Goal: Task Accomplishment & Management: Complete application form

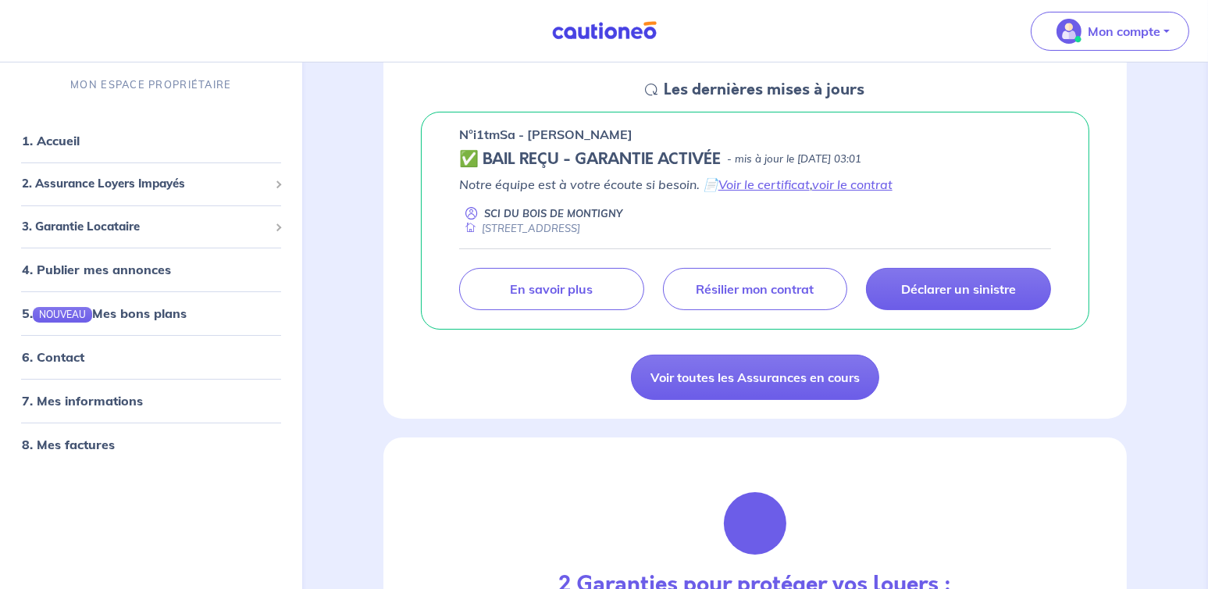
scroll to position [234, 0]
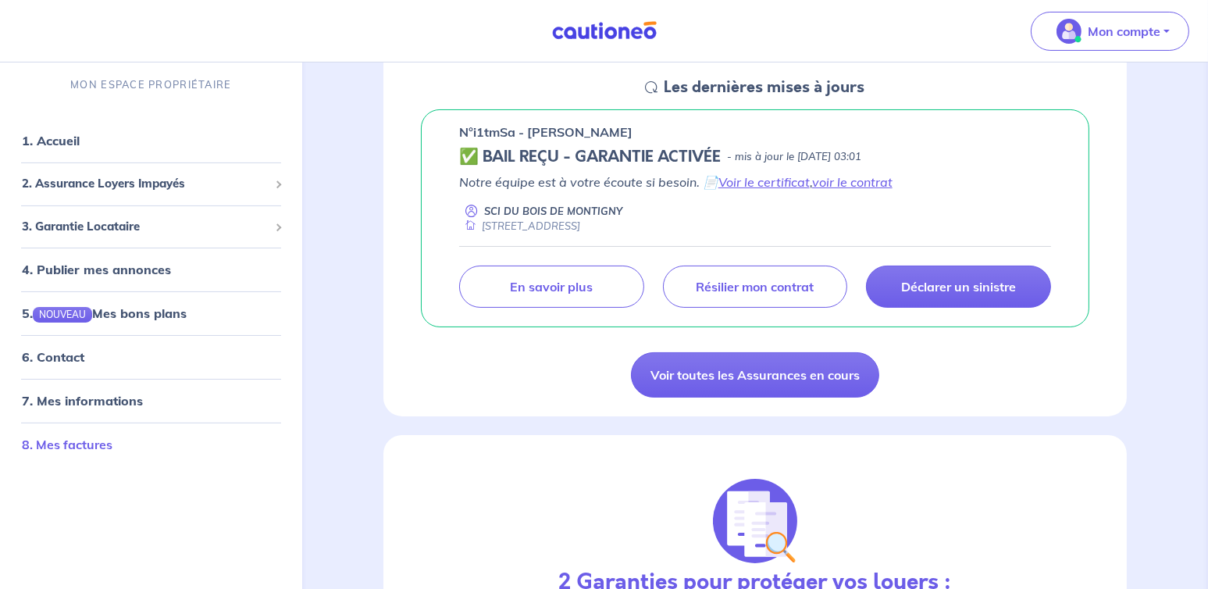
click at [92, 446] on link "8. Mes factures" at bounding box center [67, 445] width 91 height 16
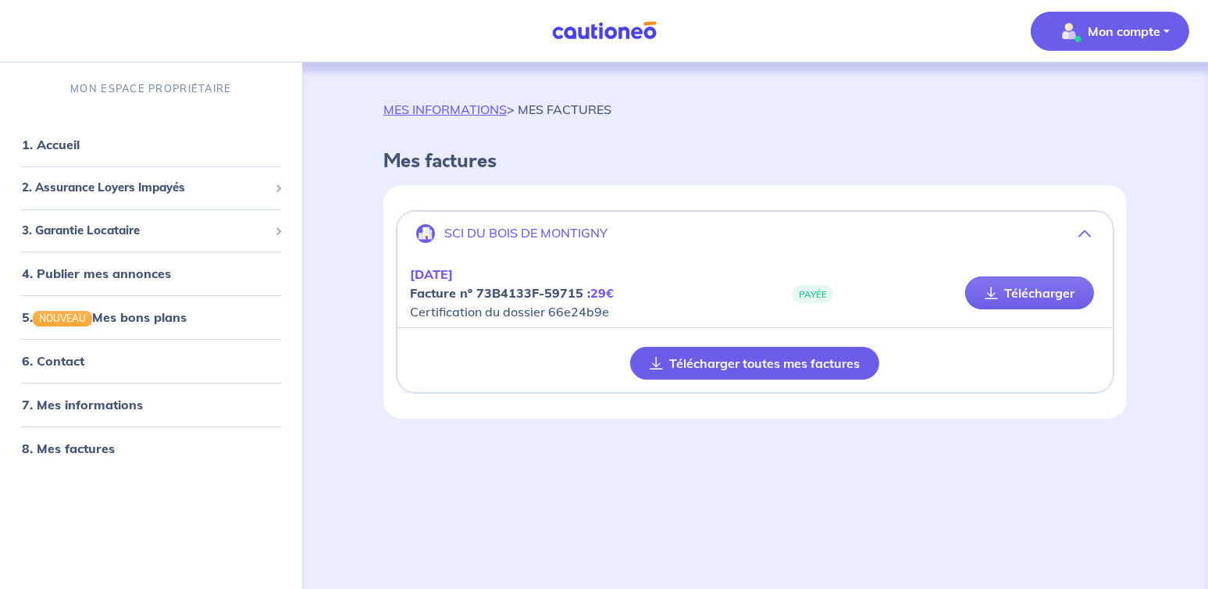
click at [854, 361] on button "Télécharger toutes mes factures" at bounding box center [754, 363] width 249 height 33
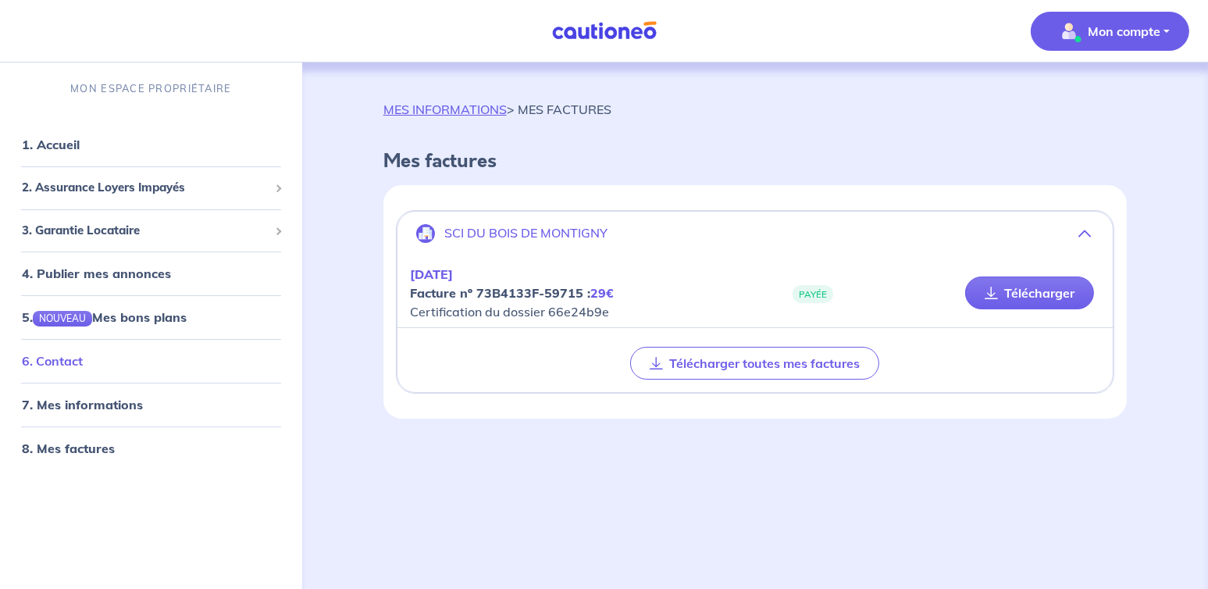
click at [52, 358] on link "6. Contact" at bounding box center [52, 361] width 61 height 16
click at [76, 404] on link "7. Mes informations" at bounding box center [80, 405] width 116 height 16
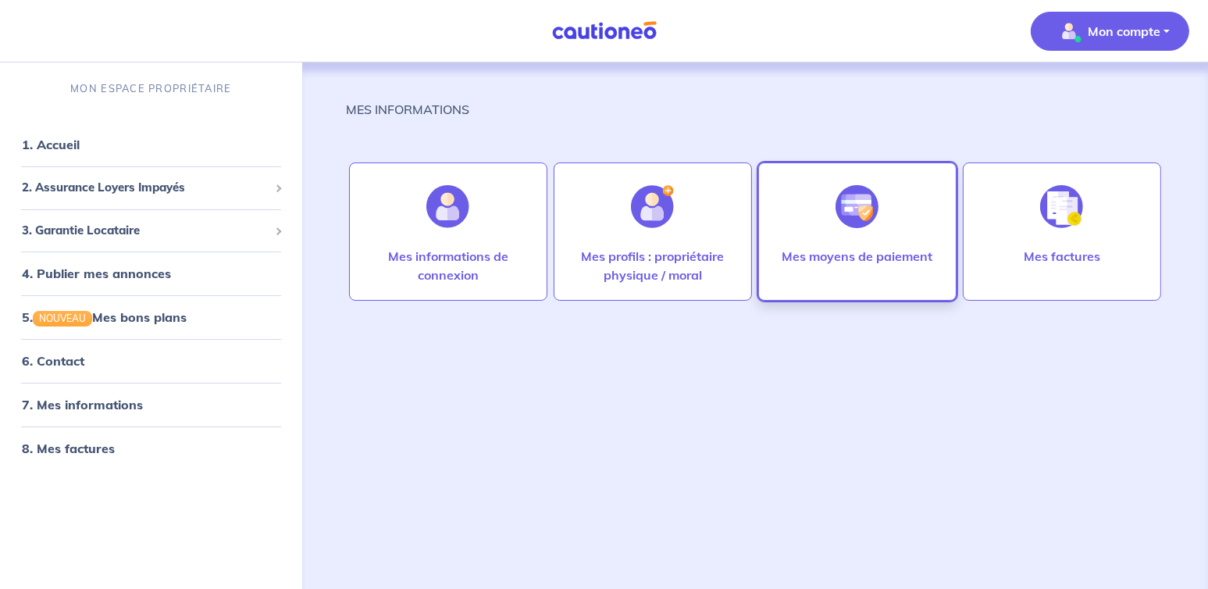
click at [908, 215] on div "Mes moyens de paiement" at bounding box center [857, 231] width 198 height 138
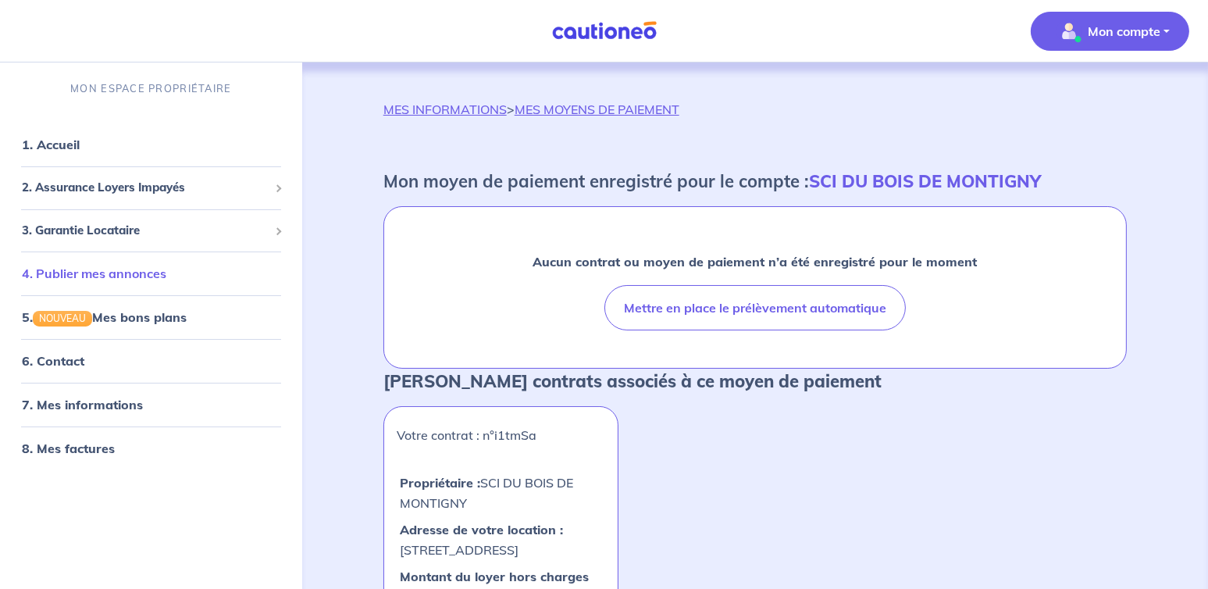
click at [119, 273] on link "4. Publier mes annonces" at bounding box center [94, 273] width 144 height 16
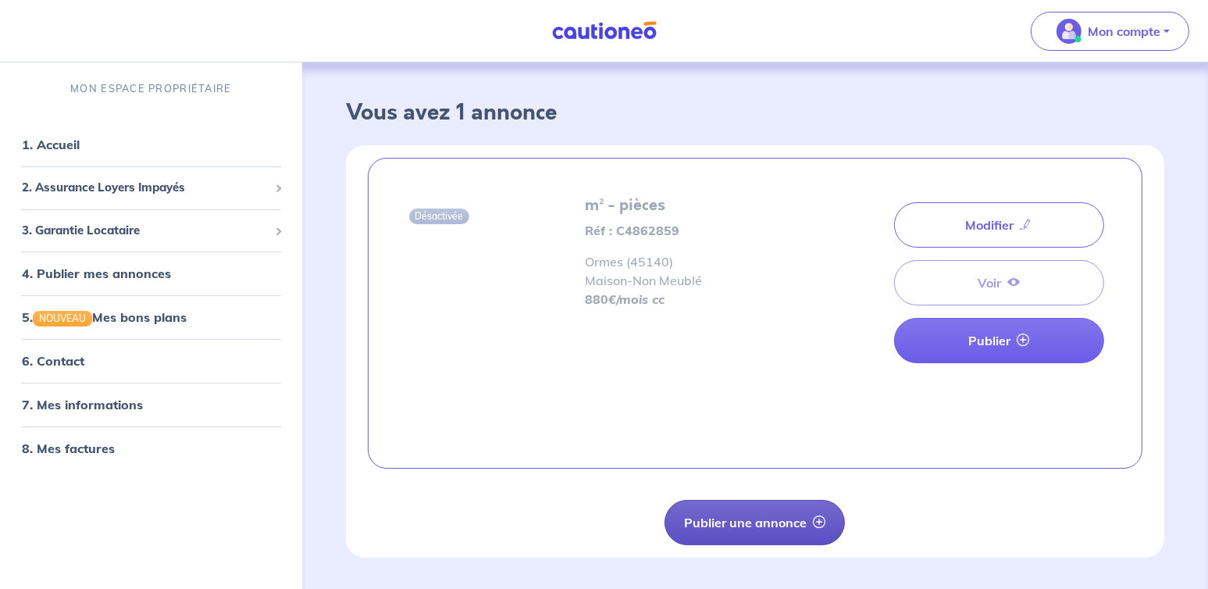
click at [778, 522] on button "Publier une annonce" at bounding box center [754, 522] width 180 height 45
